Goal: Check status: Check status

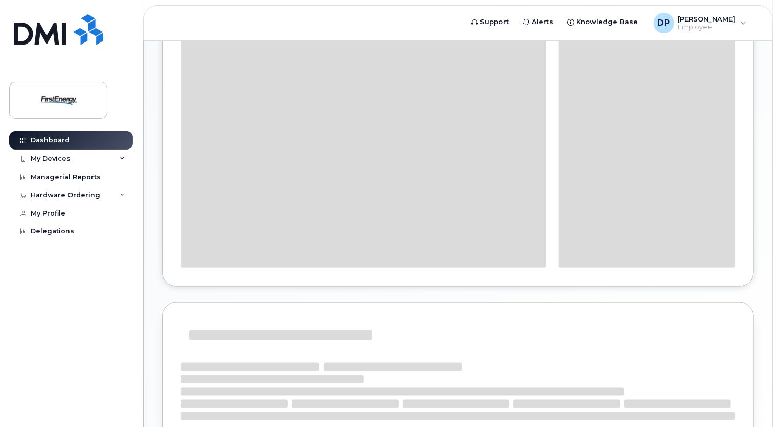
scroll to position [463, 0]
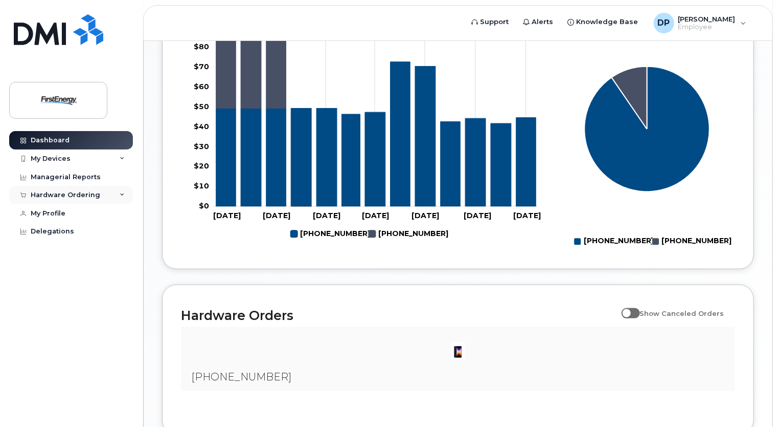
click at [56, 196] on div "Hardware Ordering" at bounding box center [66, 195] width 70 height 8
click at [55, 215] on div "My Orders" at bounding box center [53, 213] width 37 height 9
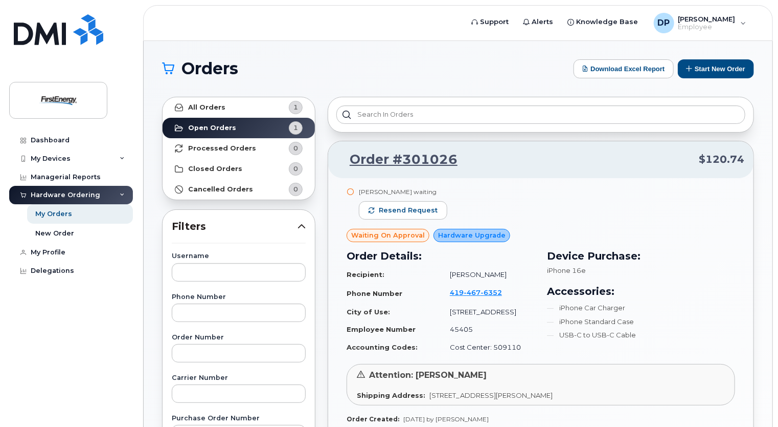
click at [315, 46] on div "Orders Download Excel Report Start New Order All Orders 1 Open Orders 1 Process…" at bounding box center [458, 431] width 629 height 780
click at [491, 53] on div "Orders Download Excel Report Start New Order All Orders 1 Open Orders 1 Process…" at bounding box center [458, 431] width 629 height 780
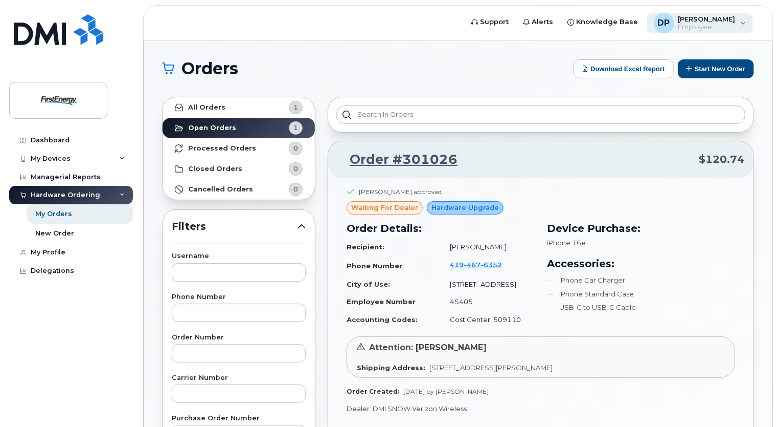
click at [709, 25] on span "Employee" at bounding box center [707, 27] width 57 height 8
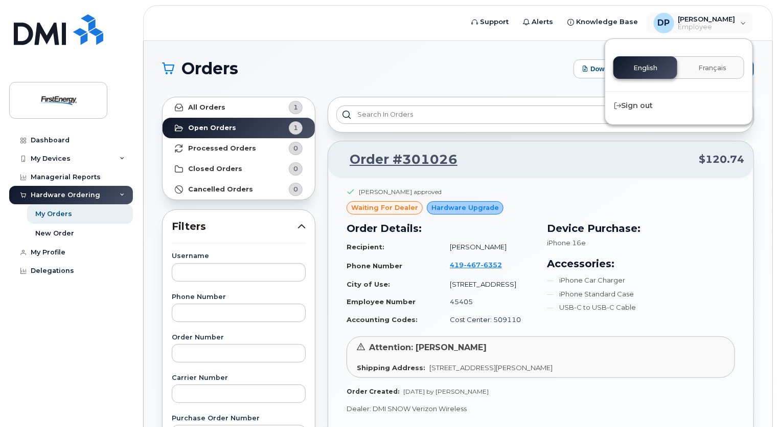
click at [493, 53] on div "Orders Download Excel Report Start New Order All Orders 1 Open Orders 1 Process…" at bounding box center [458, 431] width 629 height 780
